Goal: Task Accomplishment & Management: Complete application form

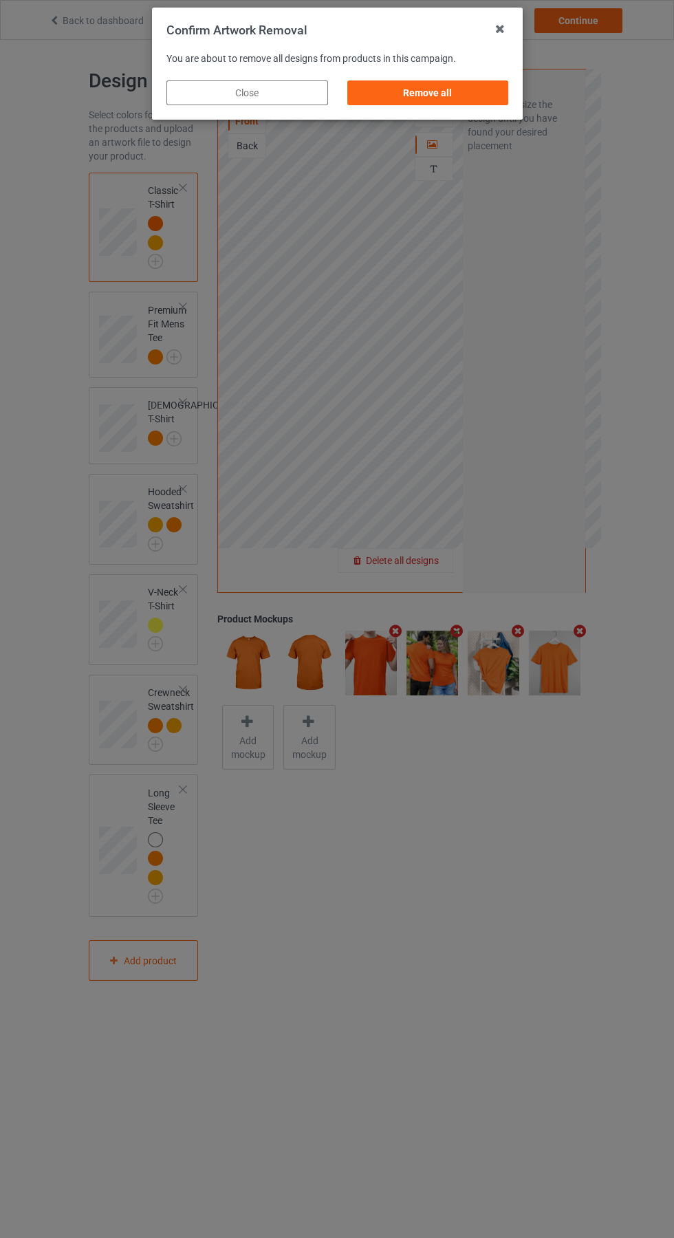
click at [441, 92] on div "Remove all" at bounding box center [428, 92] width 162 height 25
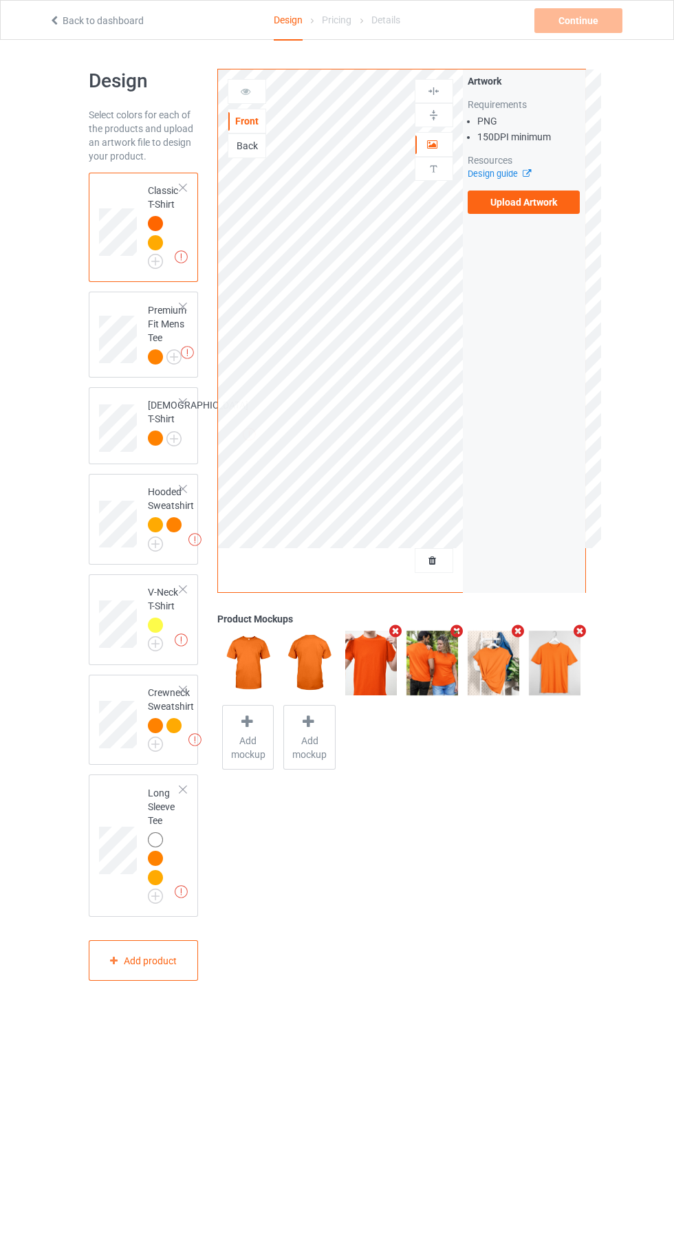
click at [256, 143] on div "Back" at bounding box center [246, 146] width 37 height 14
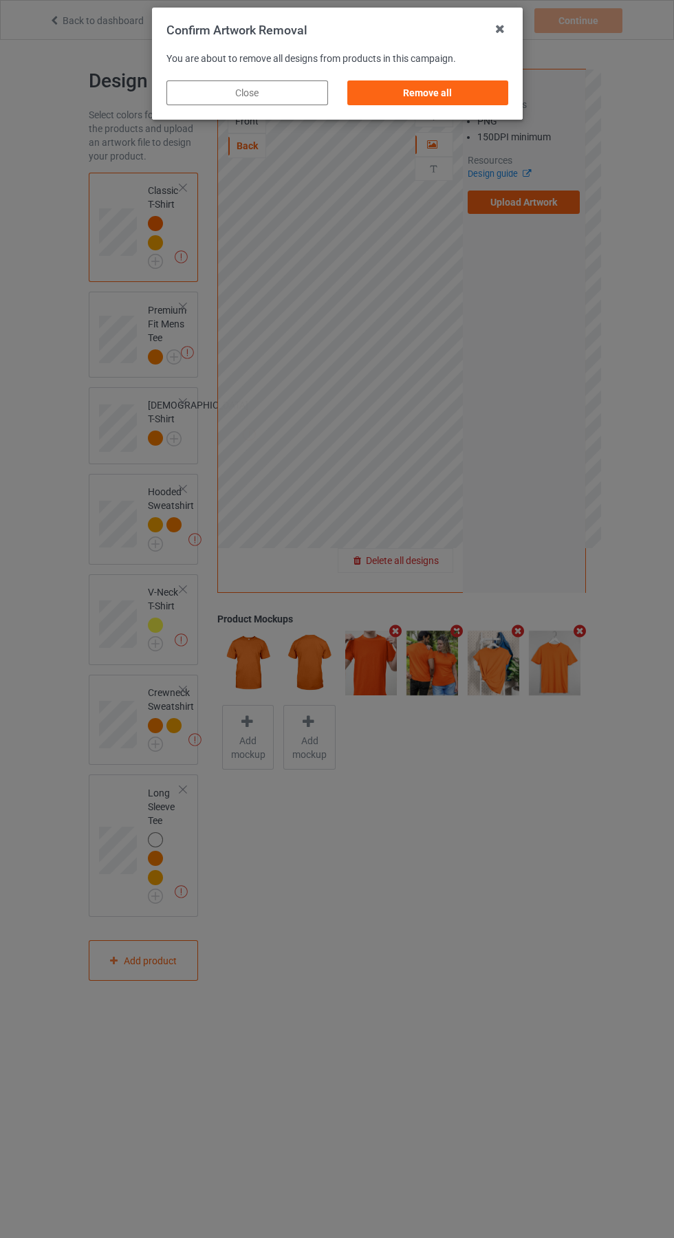
click at [411, 93] on div "Remove all" at bounding box center [428, 92] width 162 height 25
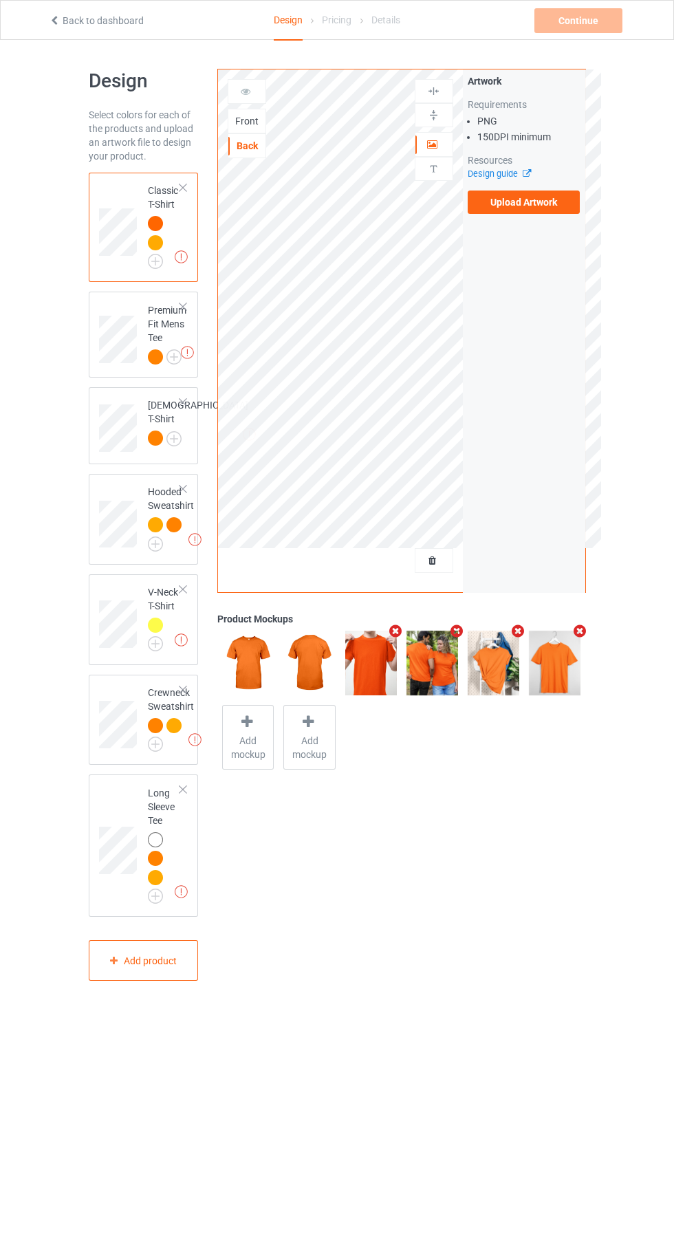
click at [547, 212] on label "Upload Artwork" at bounding box center [524, 201] width 113 height 23
click at [0, 0] on input "Upload Artwork" at bounding box center [0, 0] width 0 height 0
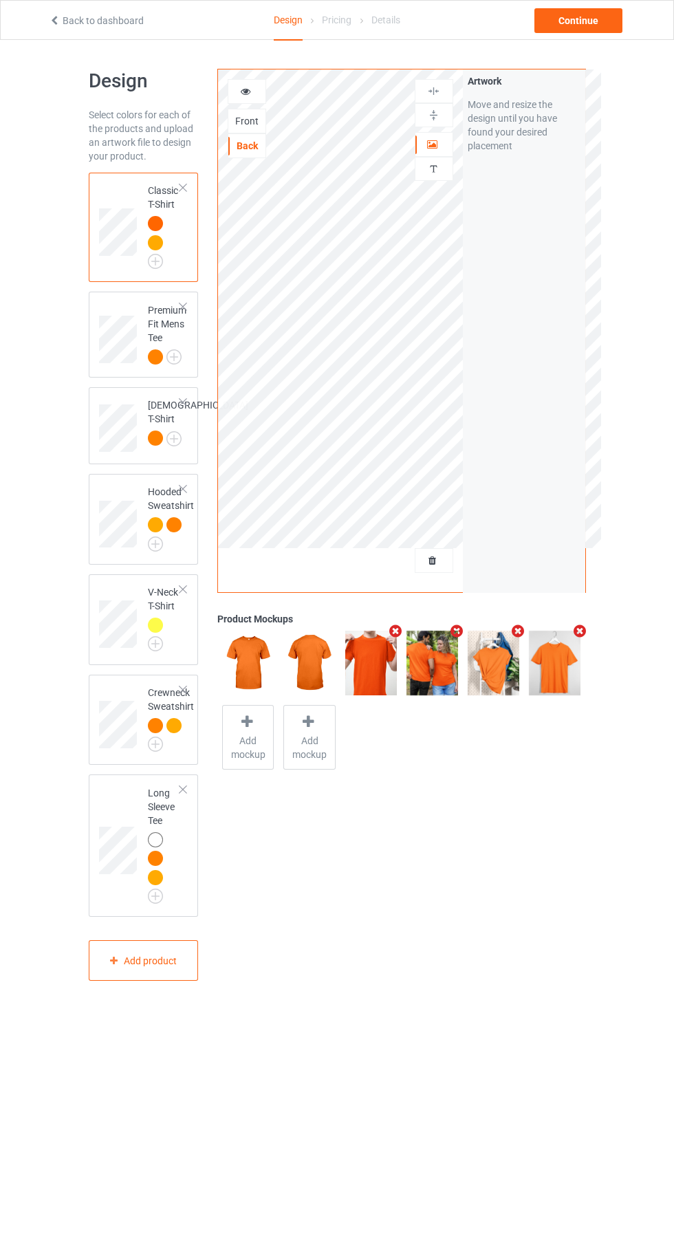
click at [513, 628] on icon "Remove mockup" at bounding box center [518, 631] width 17 height 14
click at [520, 633] on icon "Remove mockup" at bounding box center [518, 631] width 17 height 14
click at [595, 23] on div "Continue" at bounding box center [578, 20] width 88 height 25
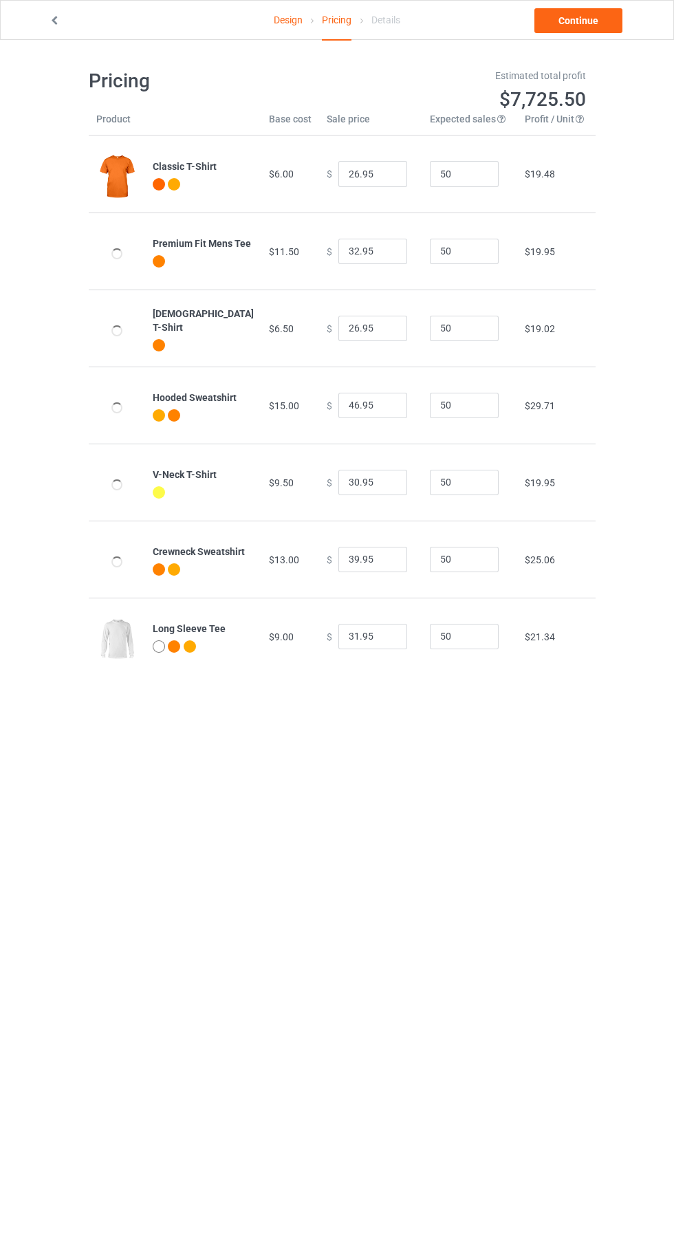
click at [54, 18] on icon at bounding box center [55, 19] width 12 height 10
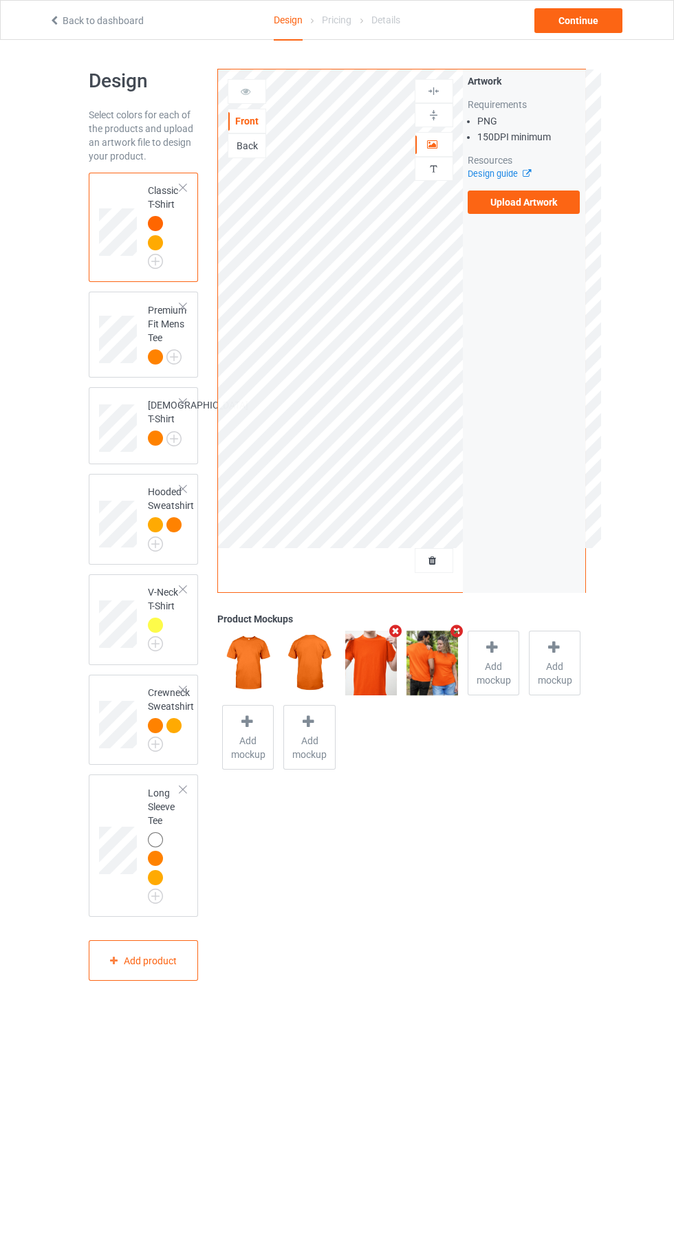
click at [0, 0] on img at bounding box center [0, 0] width 0 height 0
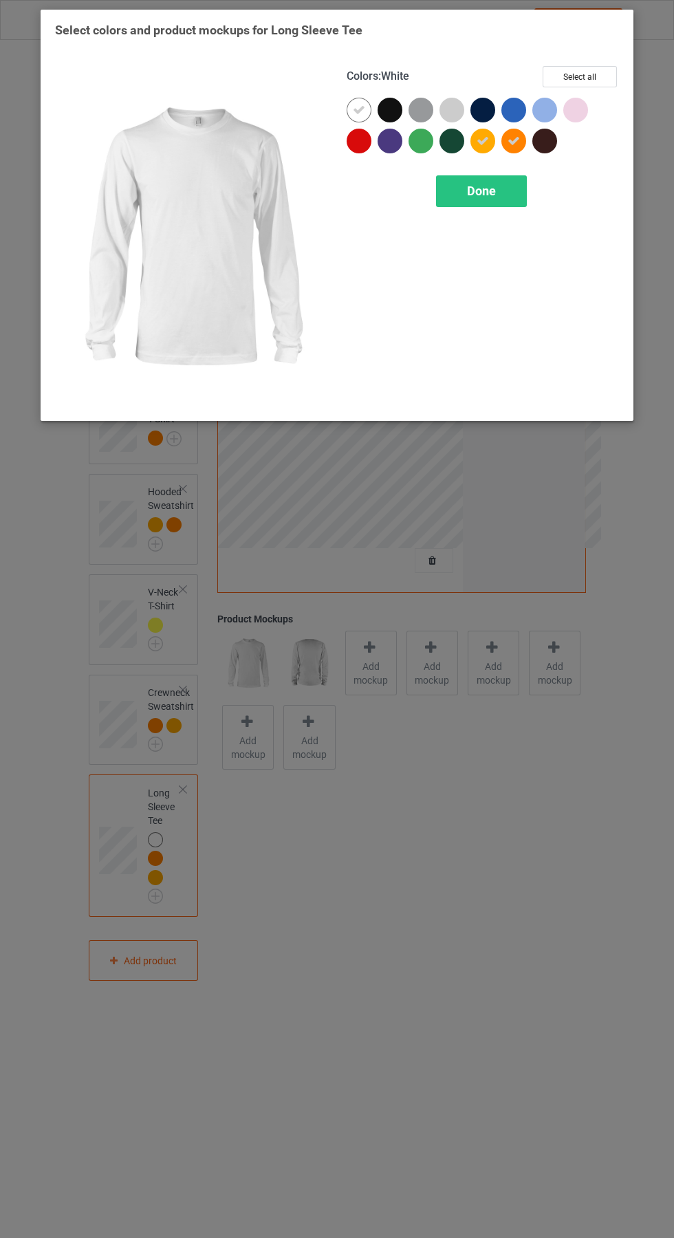
click at [358, 98] on div at bounding box center [359, 110] width 25 height 25
click at [516, 195] on div "Done" at bounding box center [481, 191] width 91 height 32
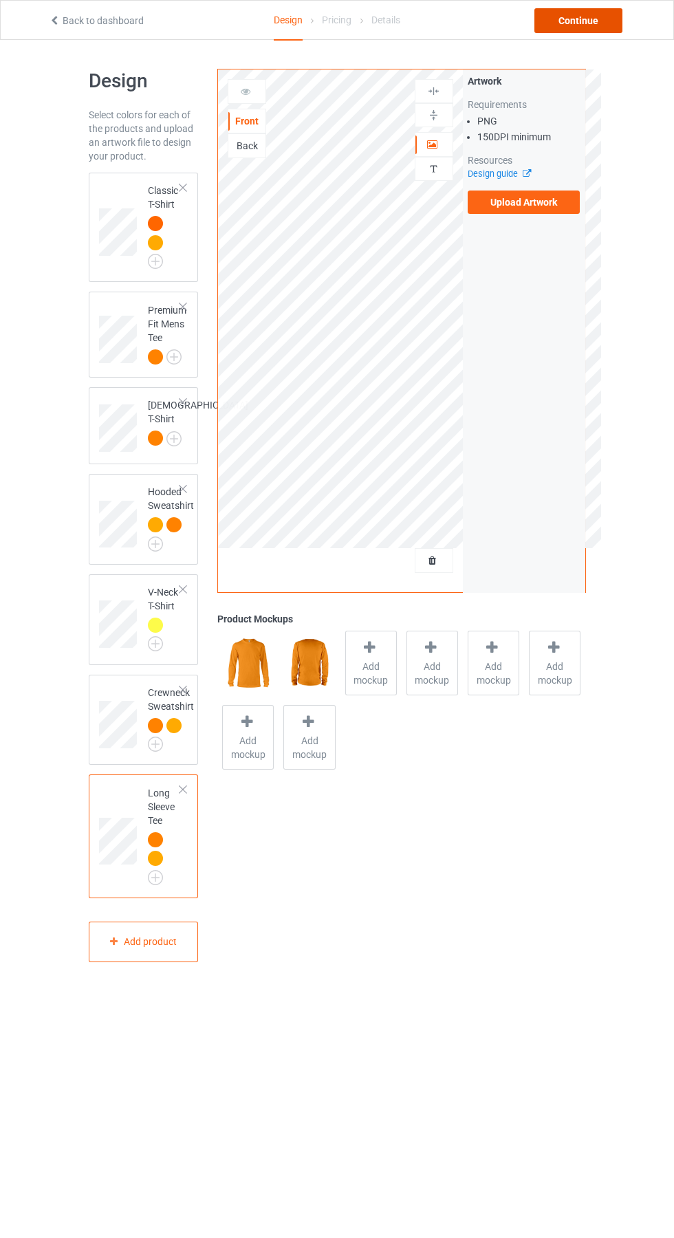
click at [593, 19] on div "Continue" at bounding box center [578, 20] width 88 height 25
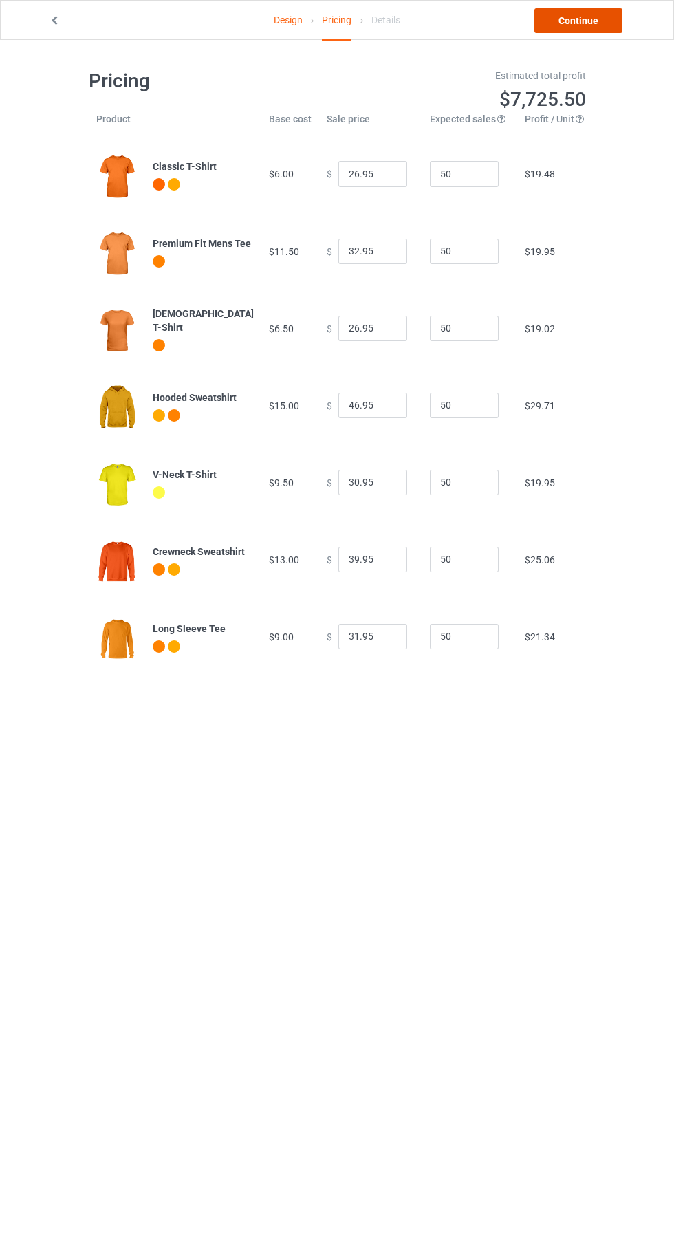
click at [597, 28] on link "Continue" at bounding box center [578, 20] width 88 height 25
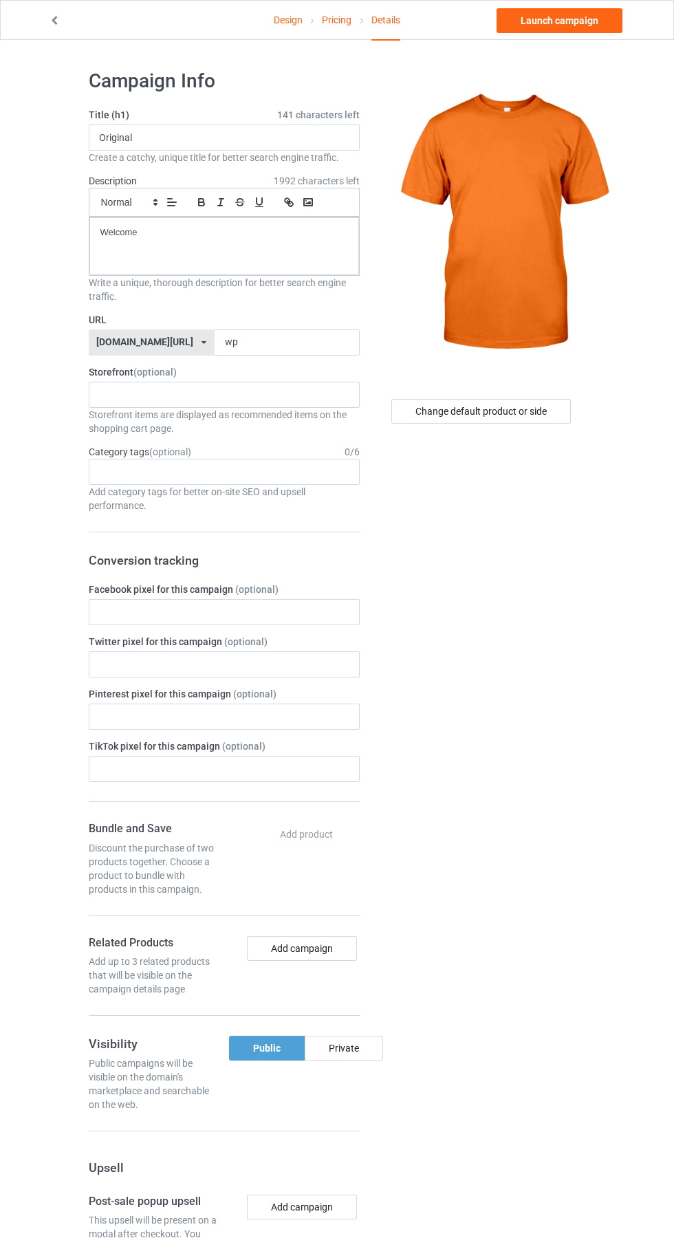
click at [239, 371] on label "Storefront (optional)" at bounding box center [224, 372] width 271 height 14
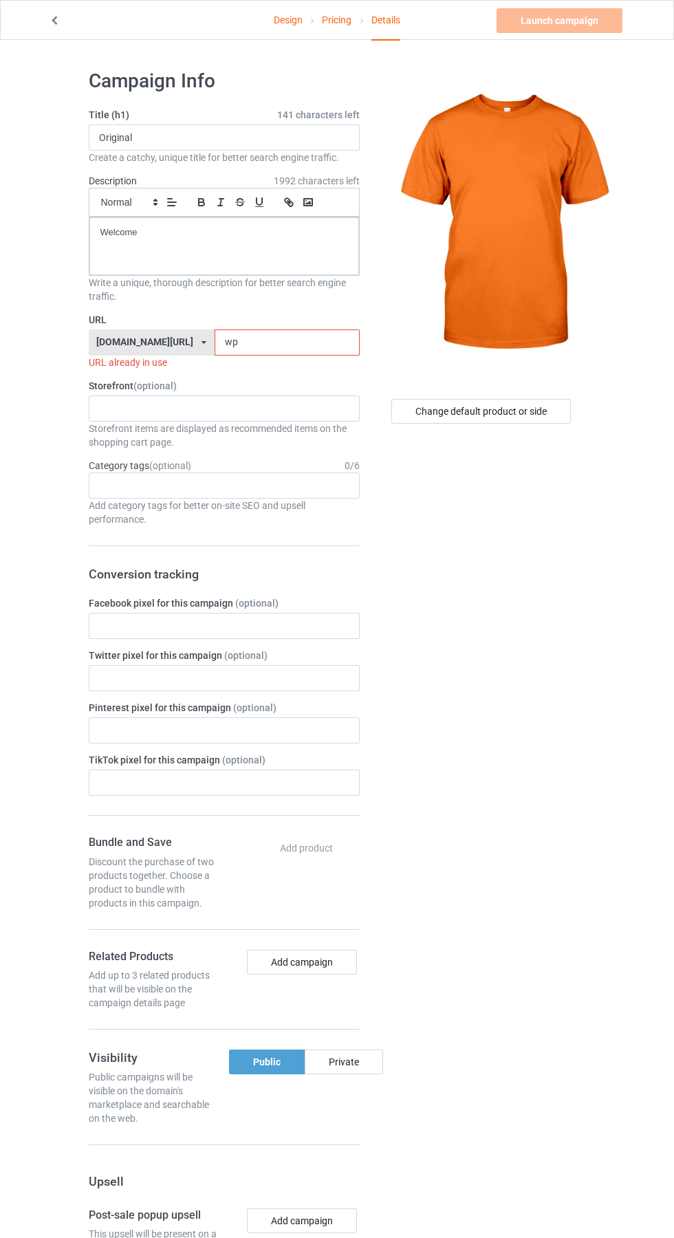
click at [227, 342] on input "wp" at bounding box center [287, 342] width 145 height 26
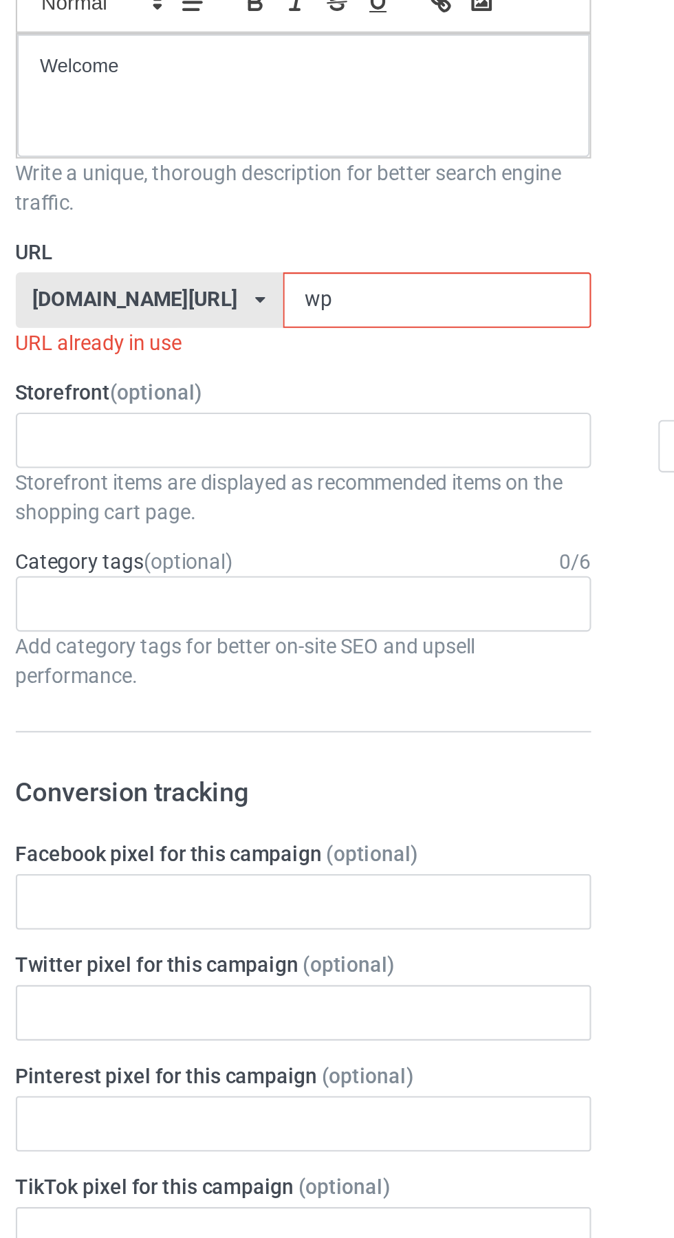
type input "wp9"
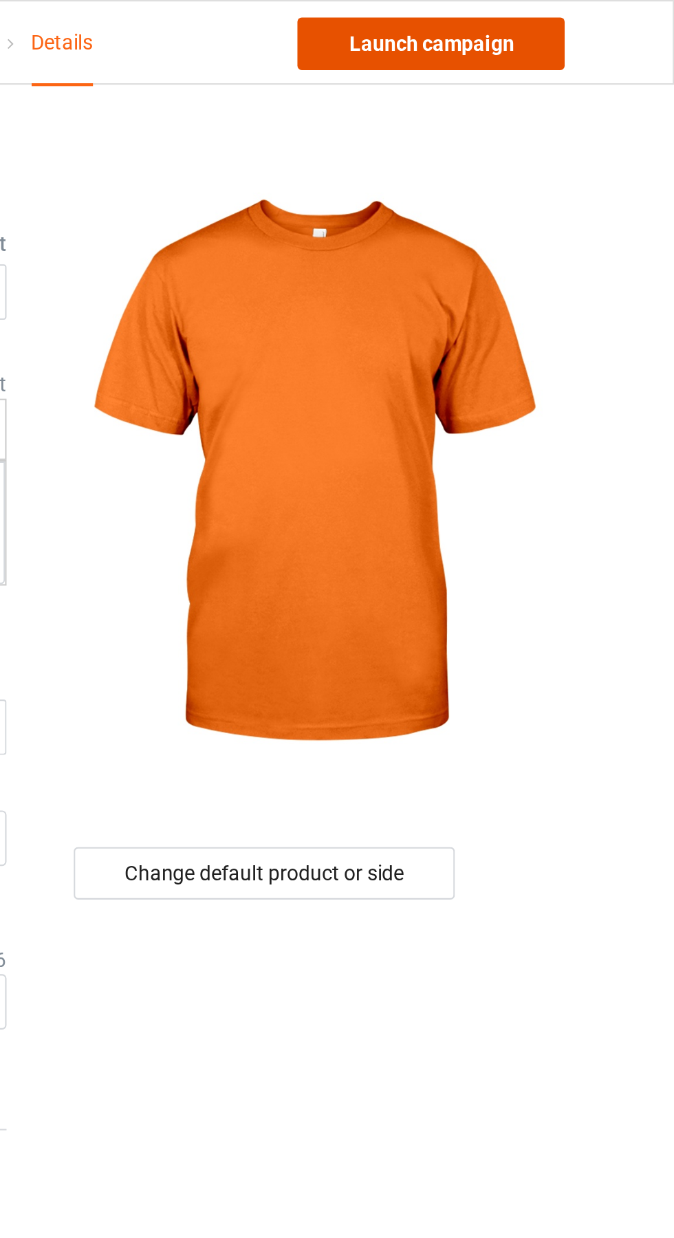
click at [577, 17] on link "Launch campaign" at bounding box center [559, 20] width 126 height 25
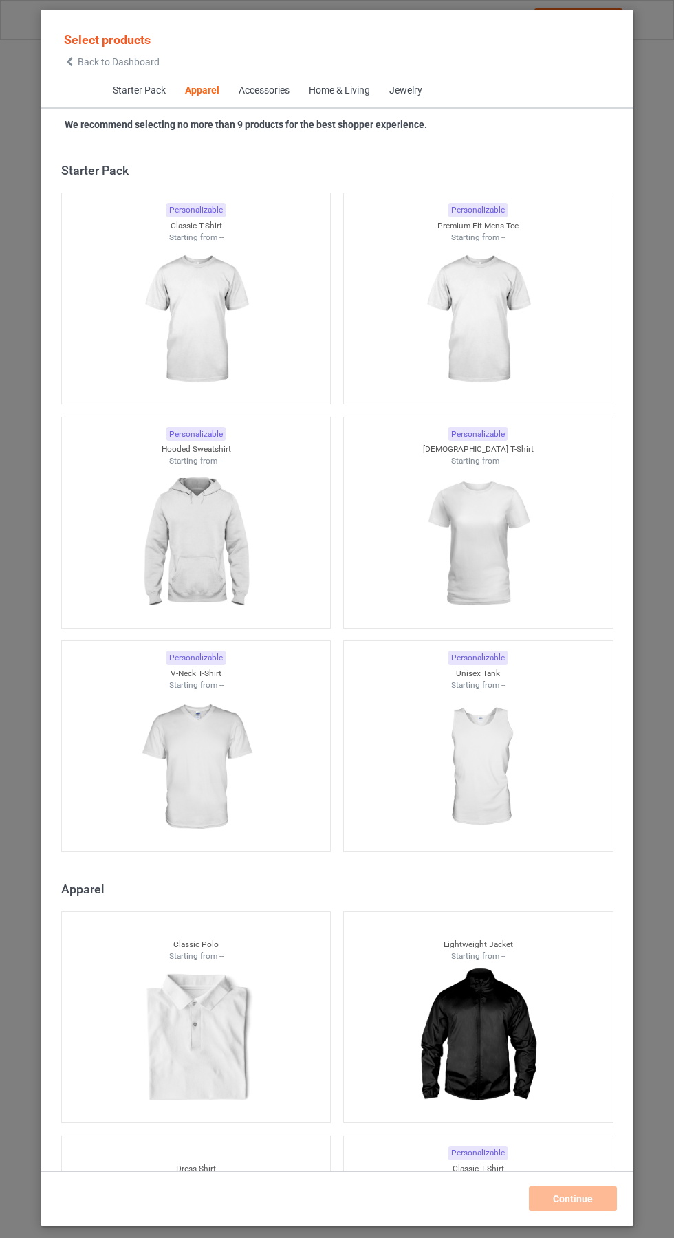
click at [69, 62] on icon at bounding box center [70, 62] width 12 height 10
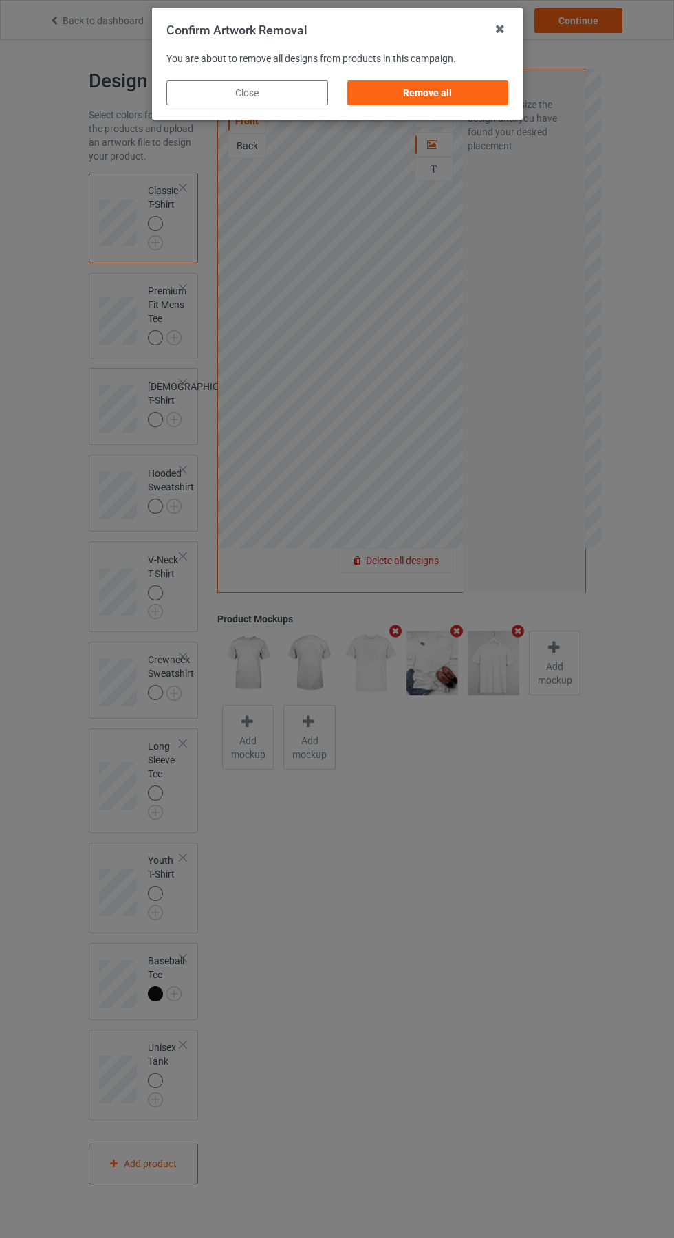
click at [433, 97] on div "Remove all" at bounding box center [428, 92] width 162 height 25
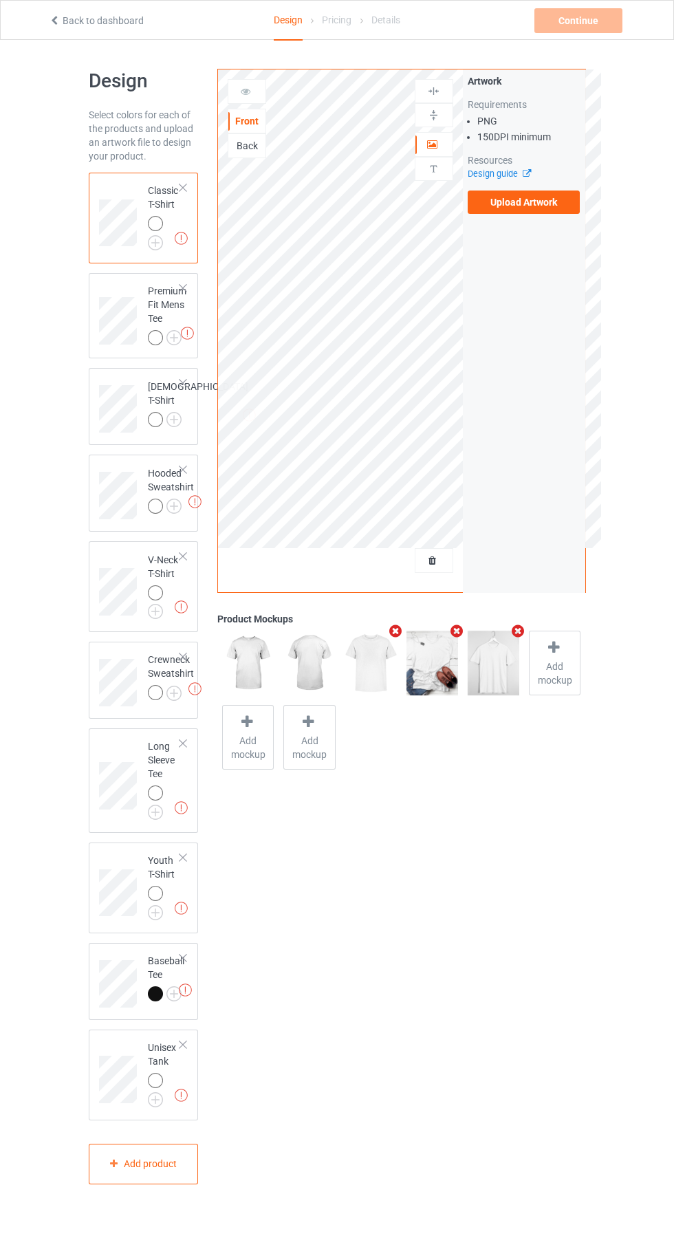
click at [554, 202] on label "Upload Artwork" at bounding box center [524, 201] width 113 height 23
click at [0, 0] on input "Upload Artwork" at bounding box center [0, 0] width 0 height 0
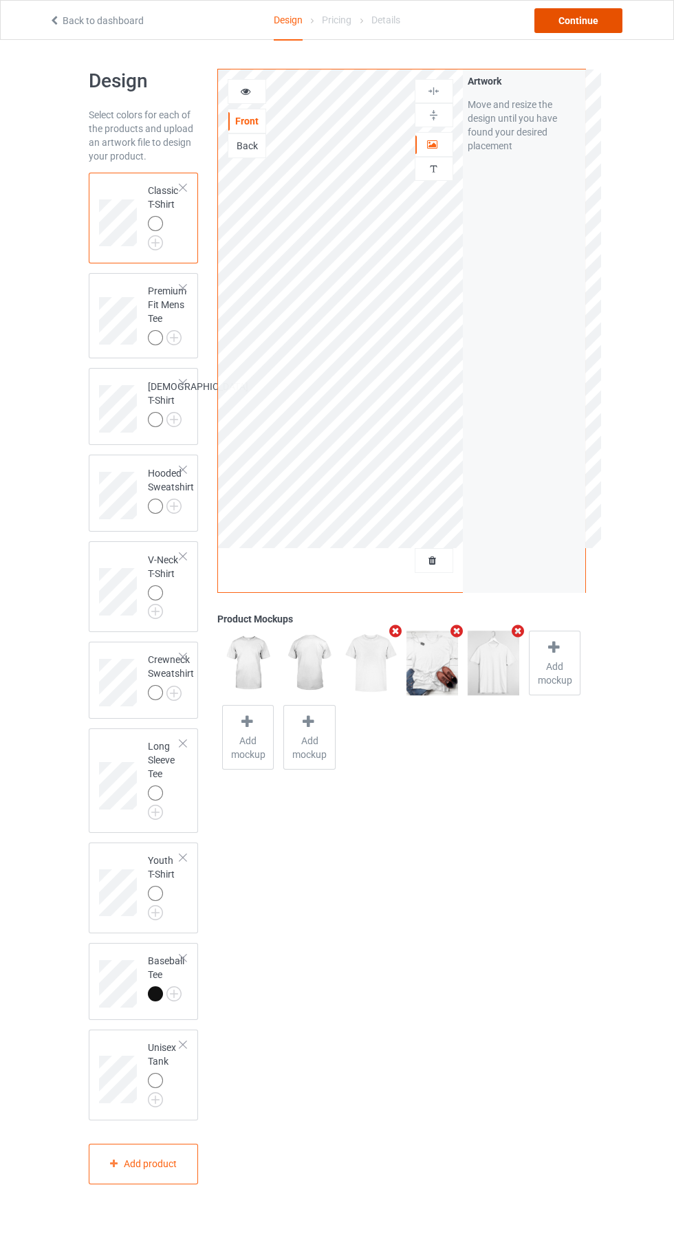
click at [588, 21] on div "Continue" at bounding box center [578, 20] width 88 height 25
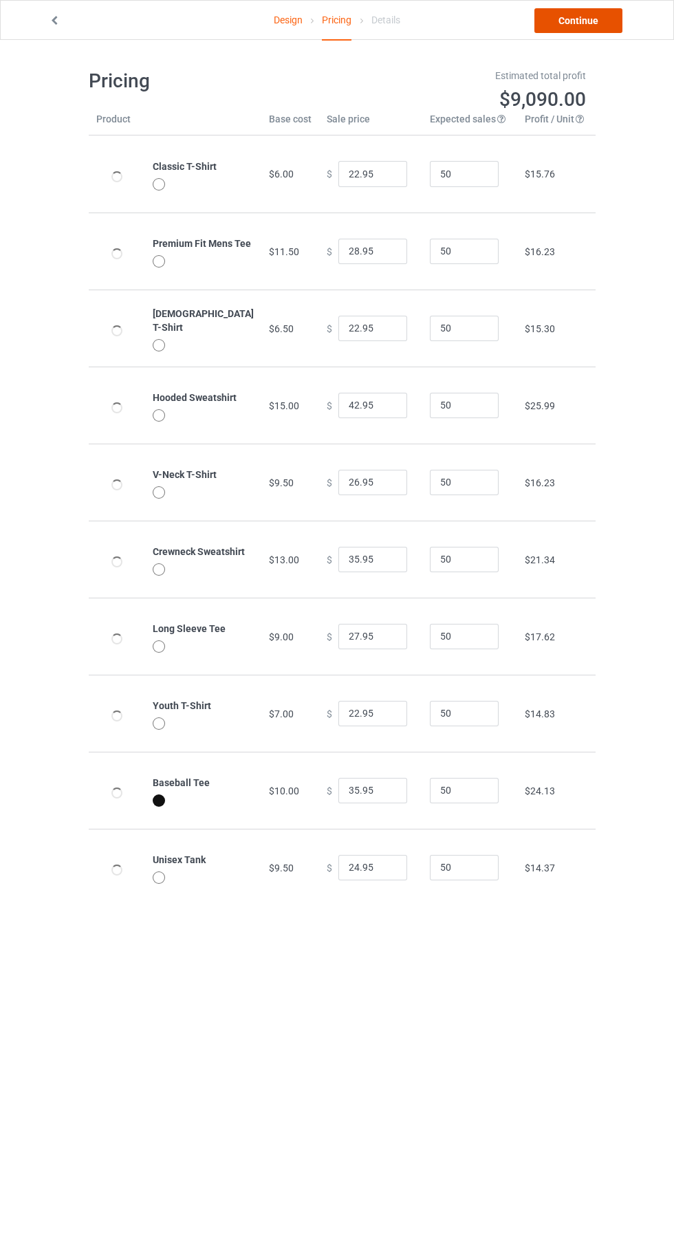
click at [594, 17] on link "Continue" at bounding box center [578, 20] width 88 height 25
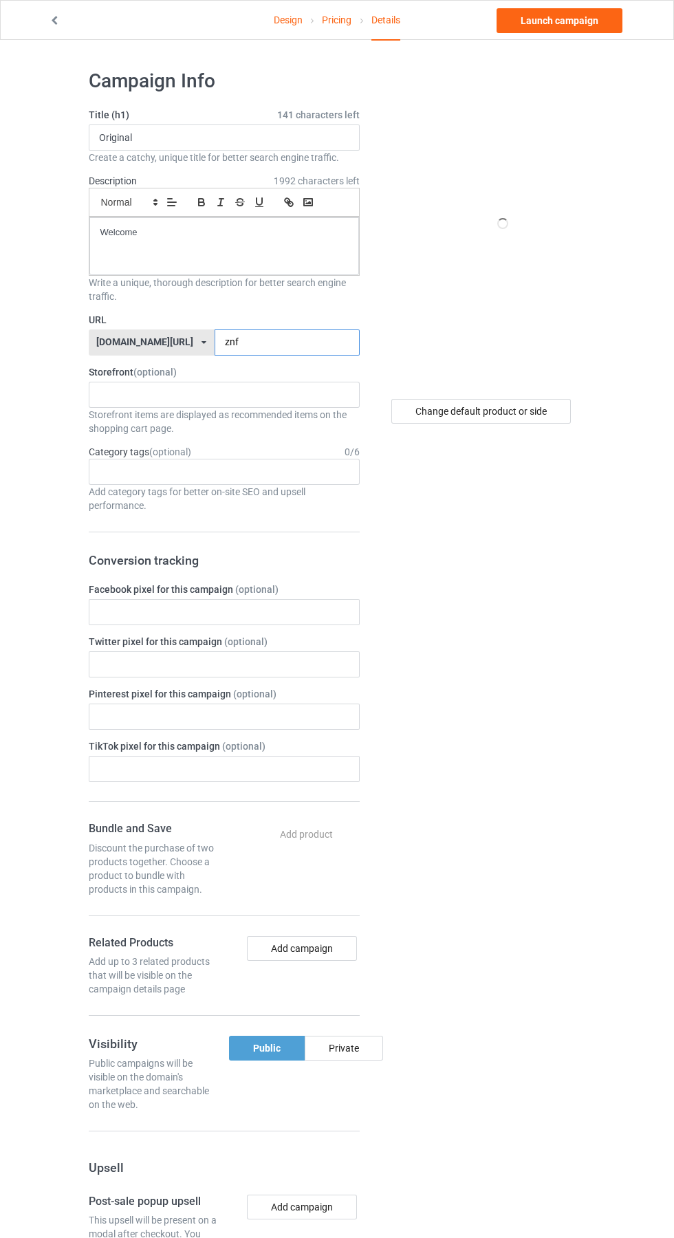
click at [253, 337] on input "znf" at bounding box center [287, 342] width 145 height 26
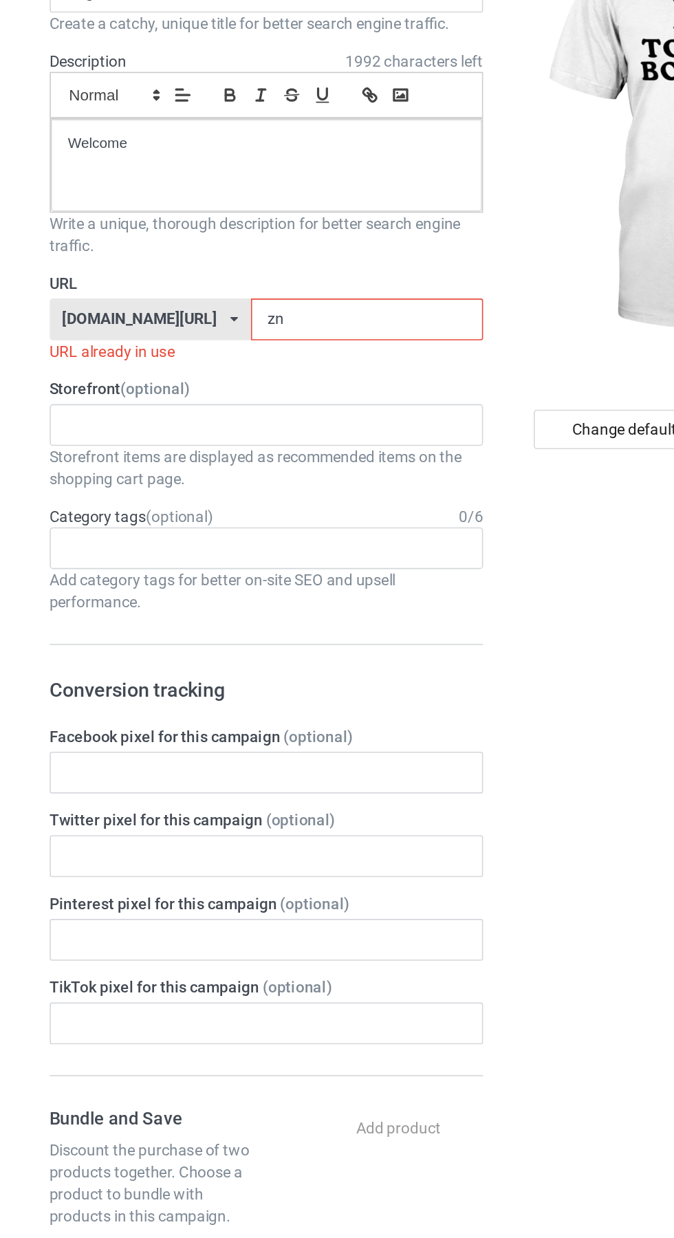
type input "z"
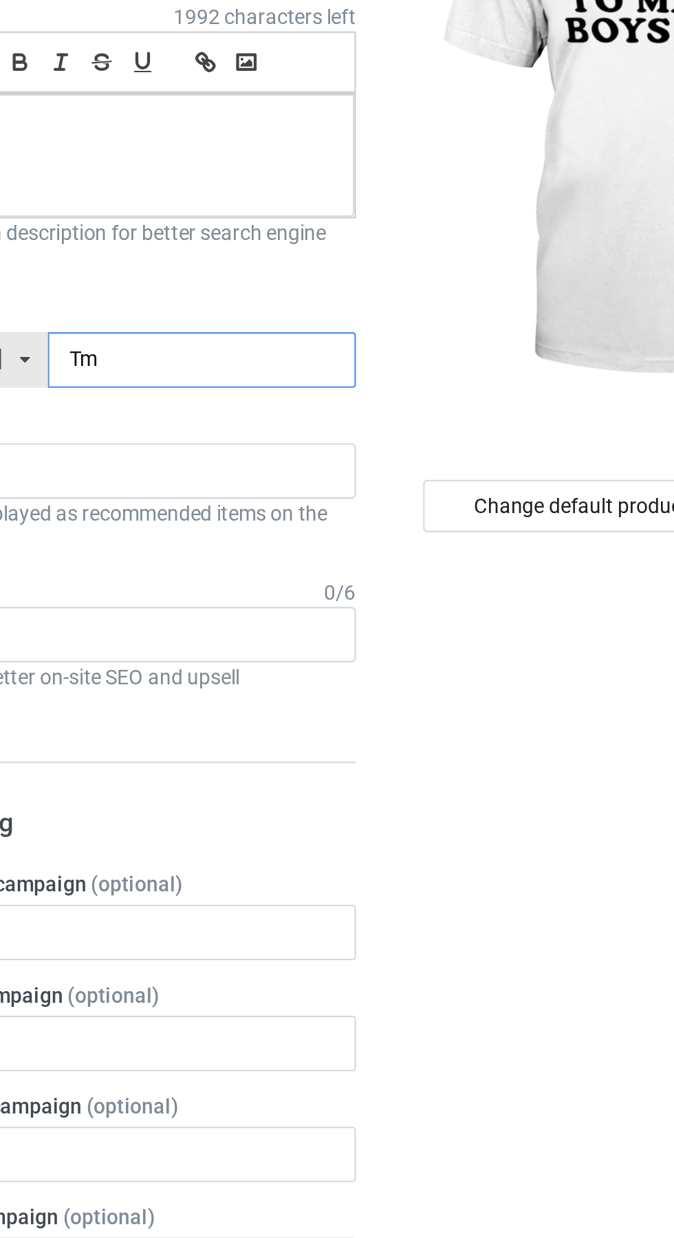
type input "Tmb"
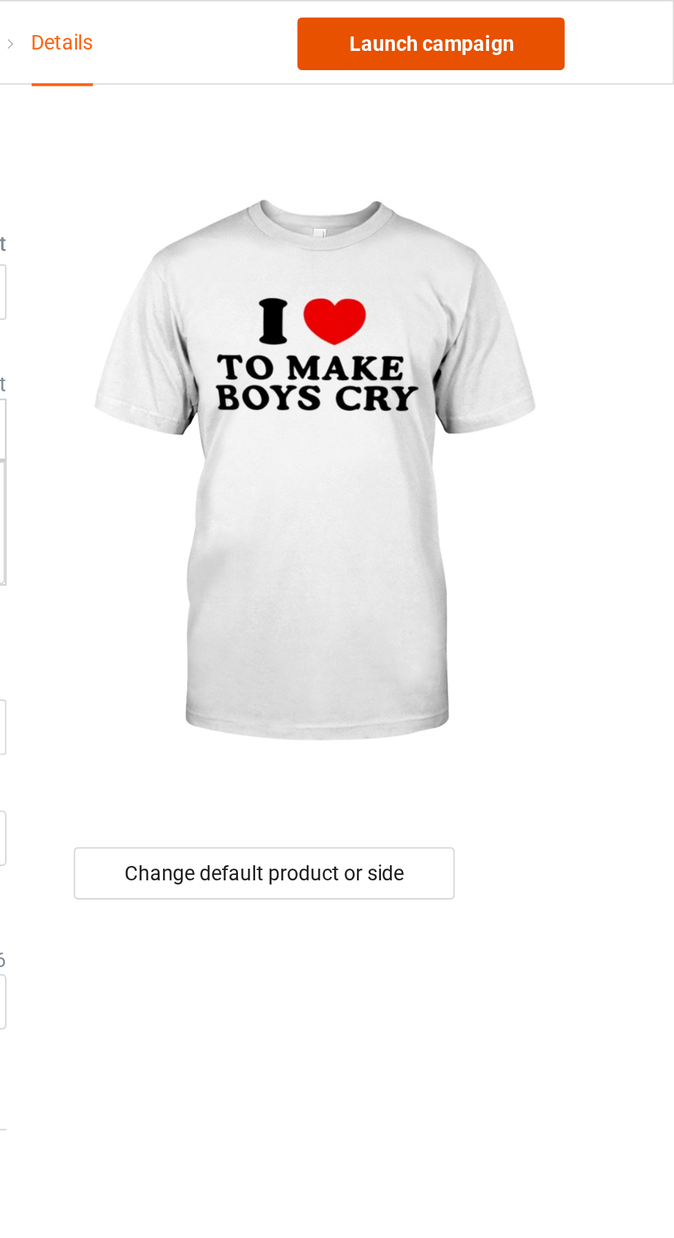
click at [589, 19] on link "Launch campaign" at bounding box center [559, 20] width 126 height 25
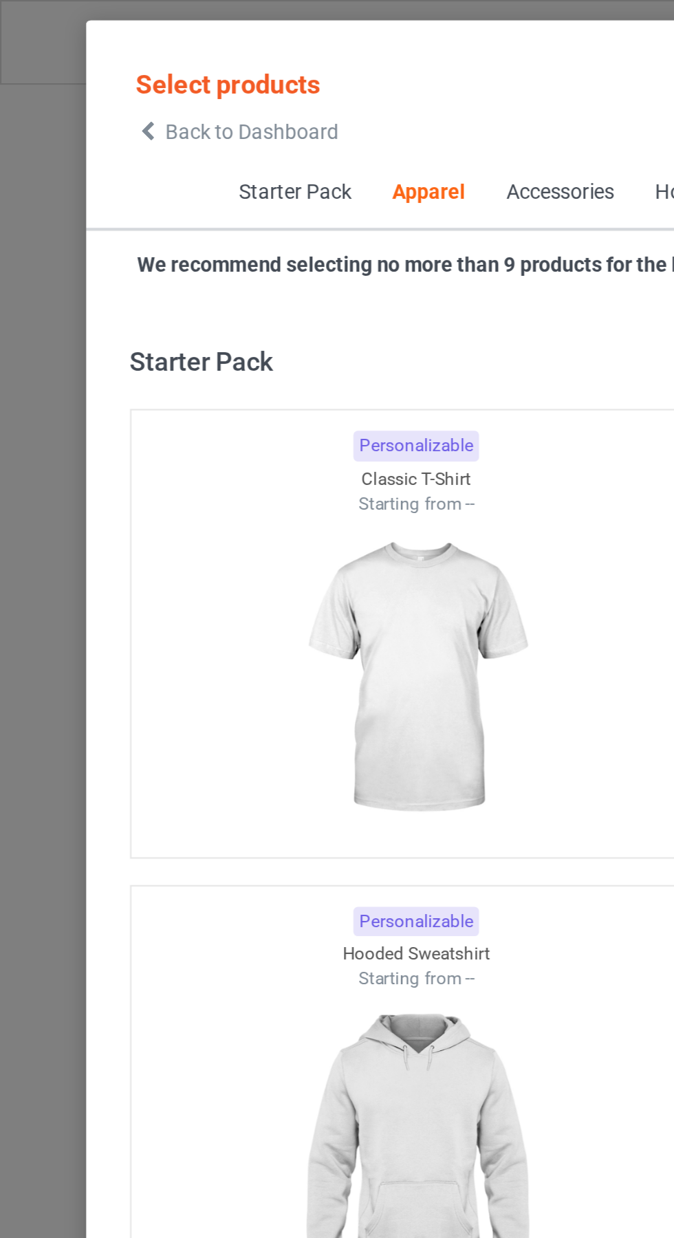
click at [89, 61] on span "Back to Dashboard" at bounding box center [119, 61] width 82 height 11
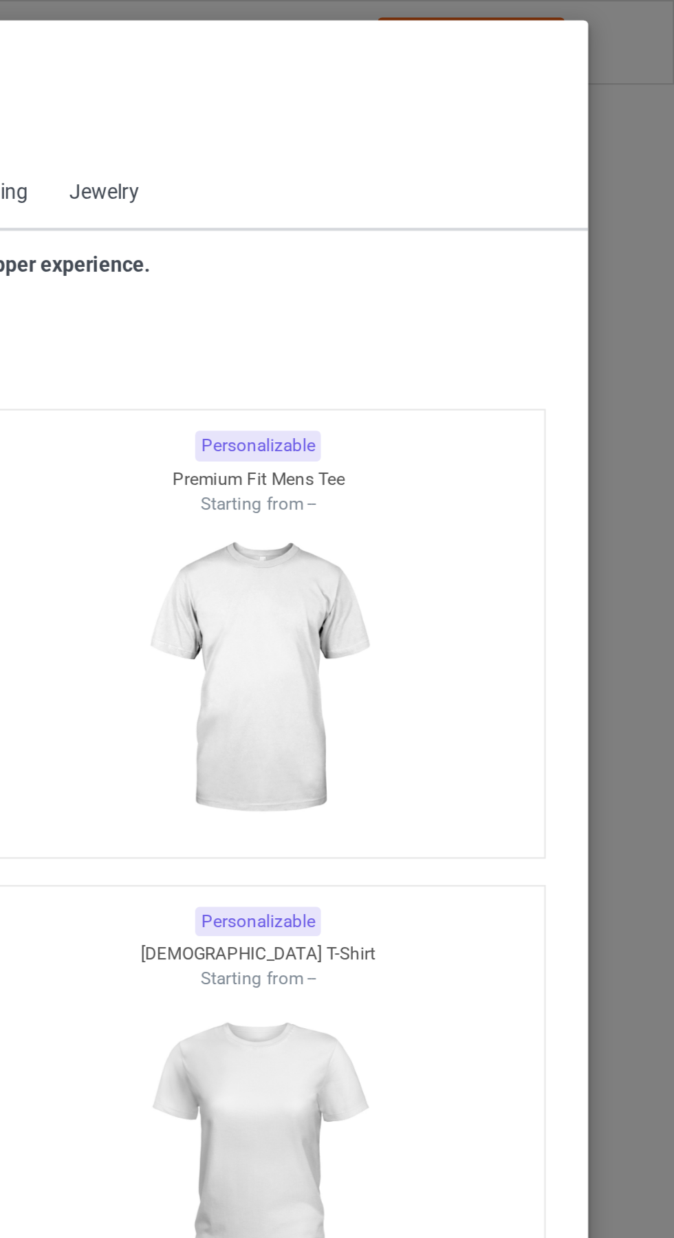
click at [78, 59] on span "Back to Dashboard" at bounding box center [119, 61] width 82 height 11
